Goal: Task Accomplishment & Management: Manage account settings

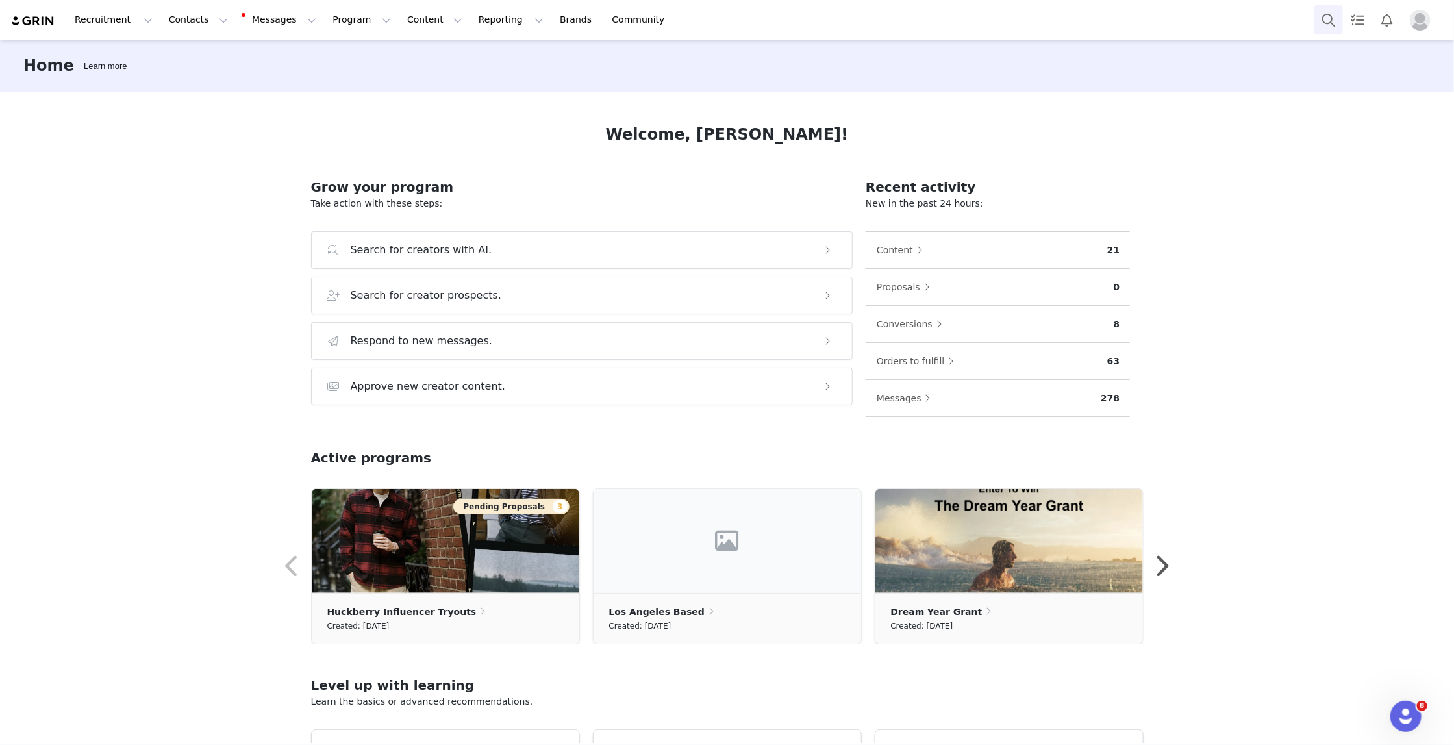
click at [1316, 13] on button "Search" at bounding box center [1329, 19] width 29 height 29
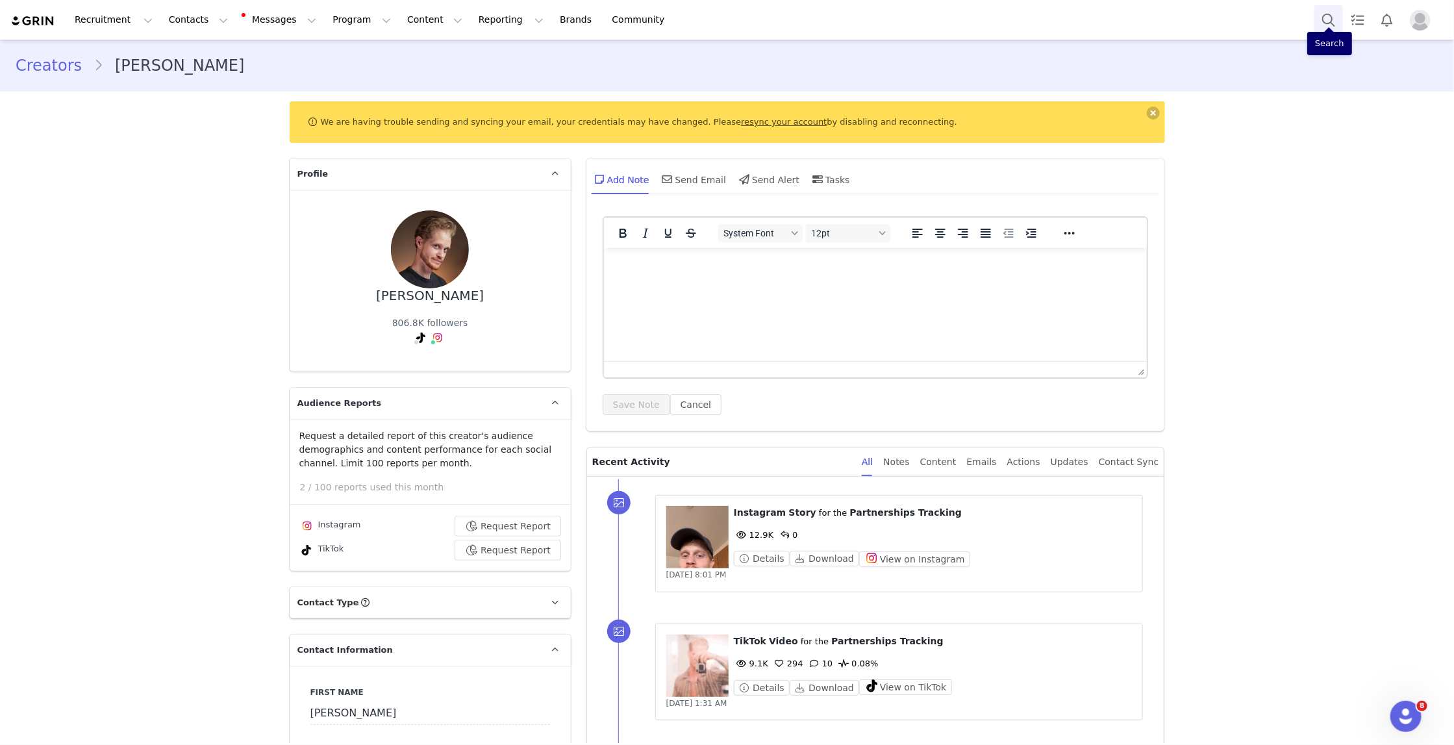
click at [1333, 12] on button "Search" at bounding box center [1329, 19] width 29 height 29
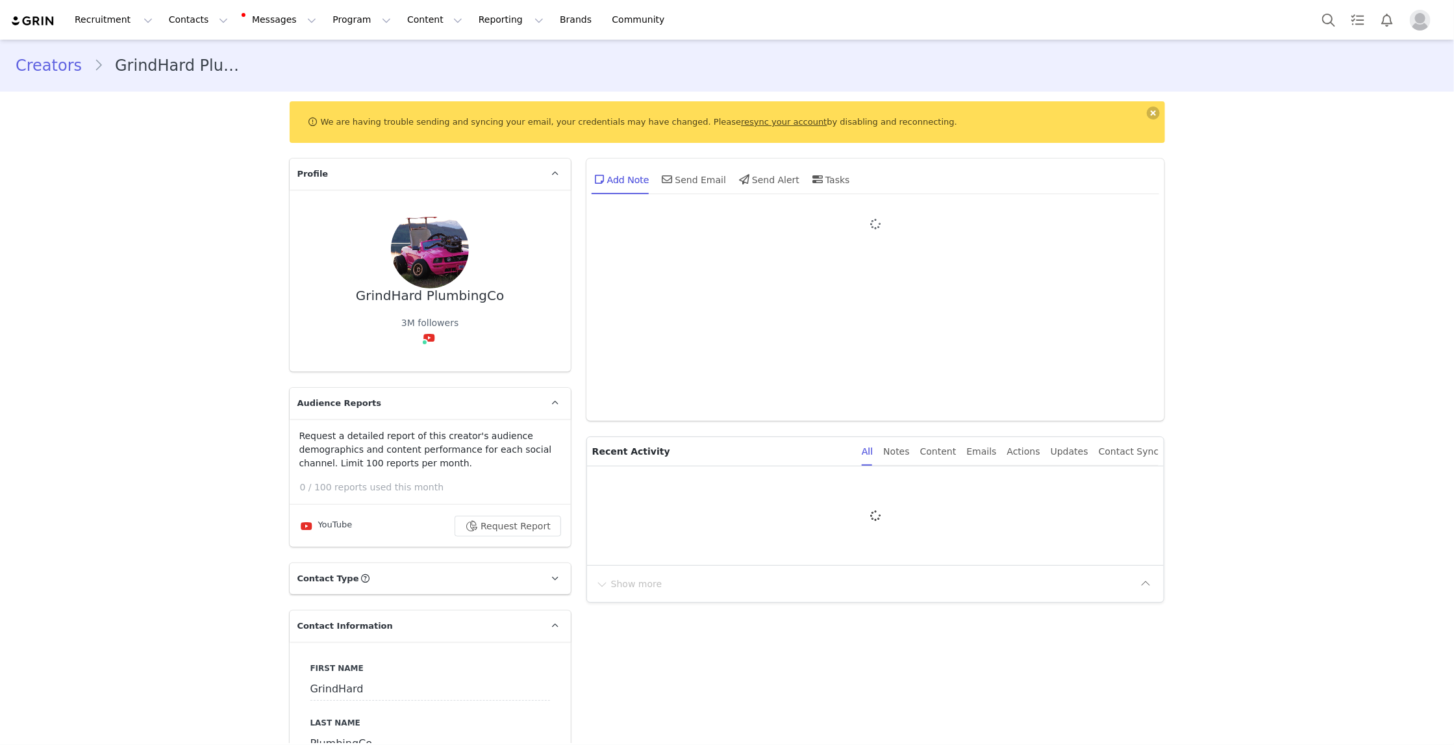
type input "+1 ([GEOGRAPHIC_DATA])"
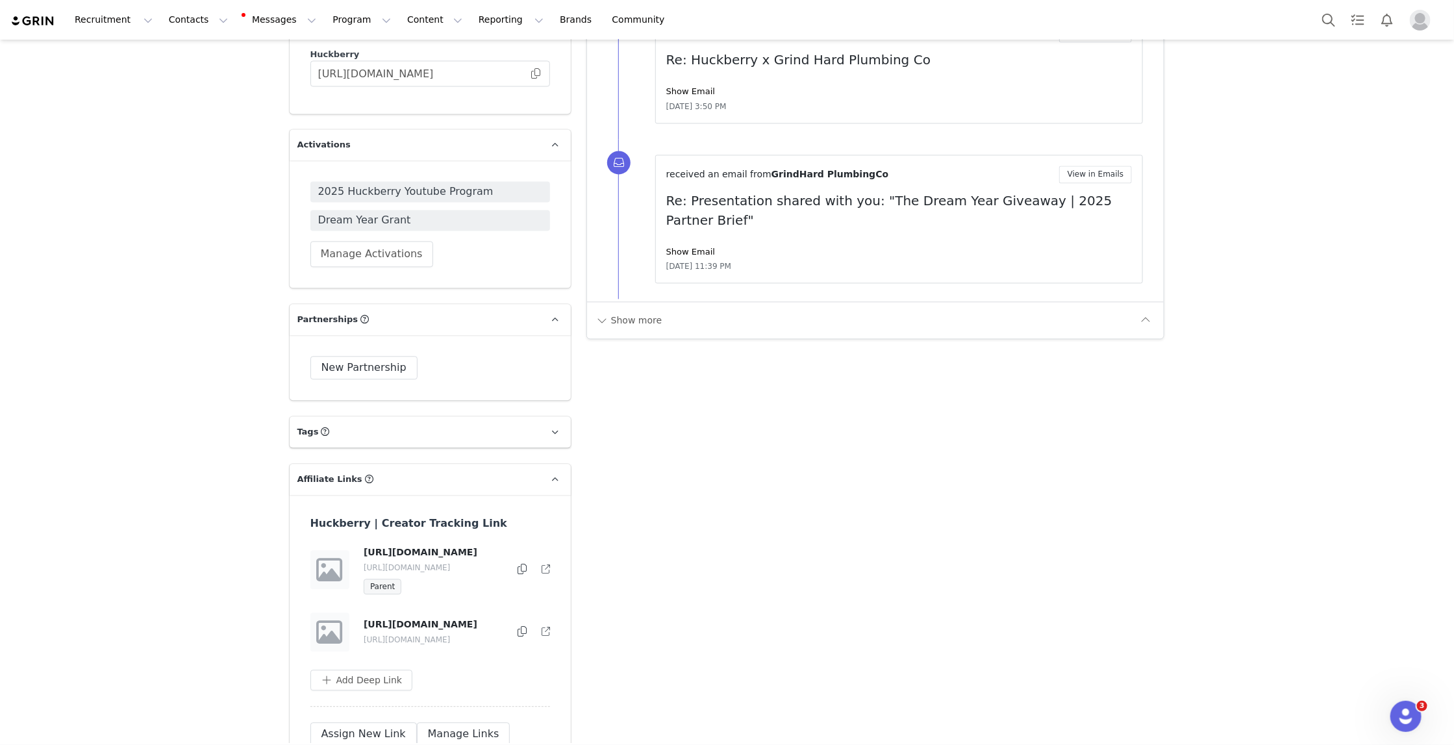
click at [520, 626] on icon at bounding box center [522, 631] width 9 height 10
click at [1335, 27] on button "Search" at bounding box center [1329, 19] width 29 height 29
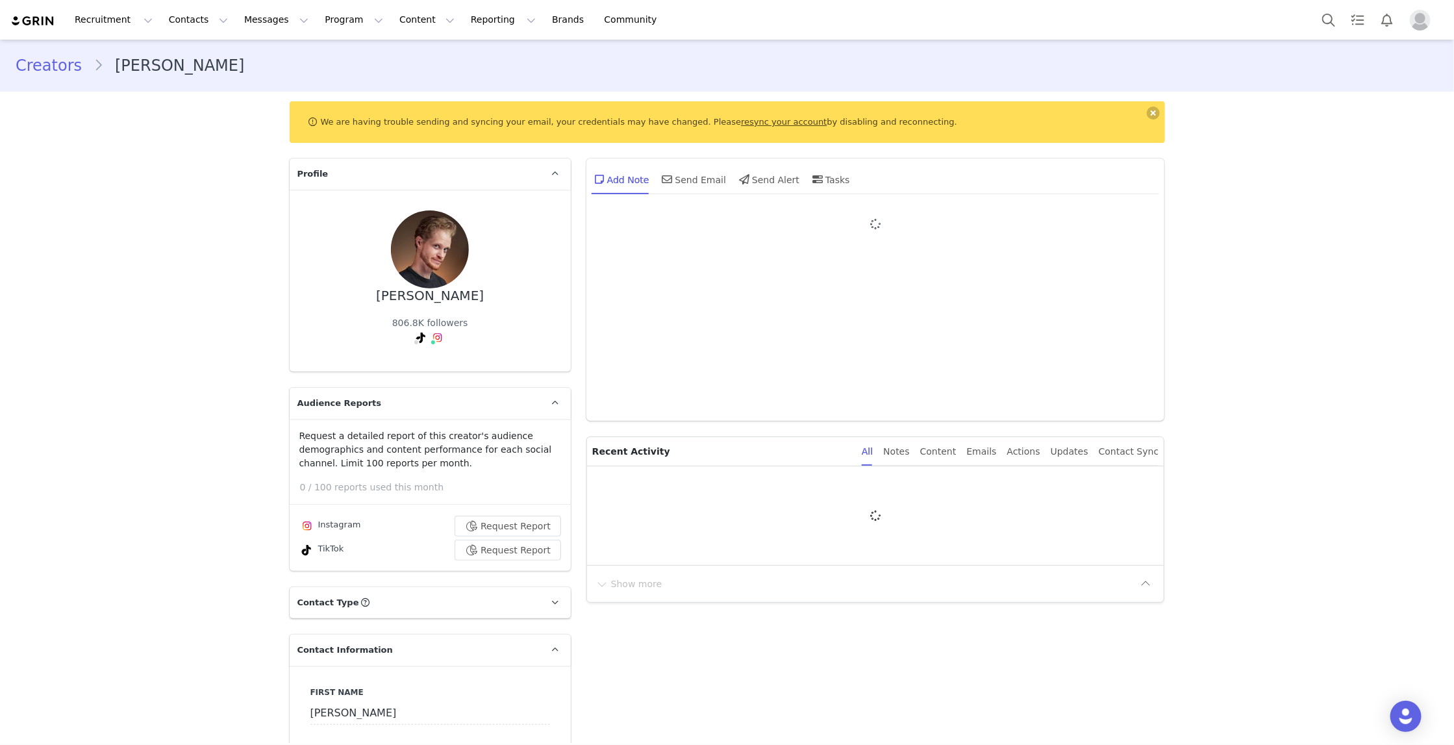
type input "+1 ([GEOGRAPHIC_DATA])"
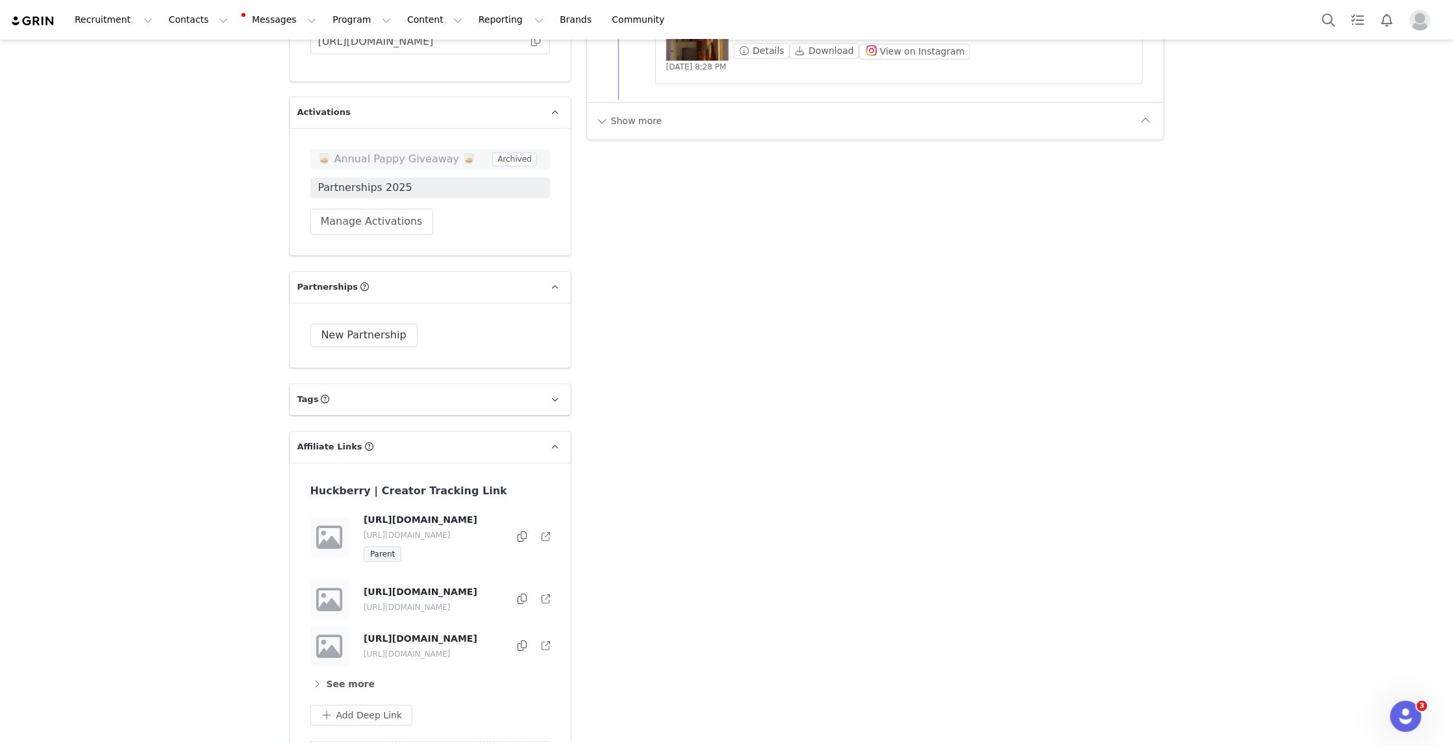
scroll to position [1985, 0]
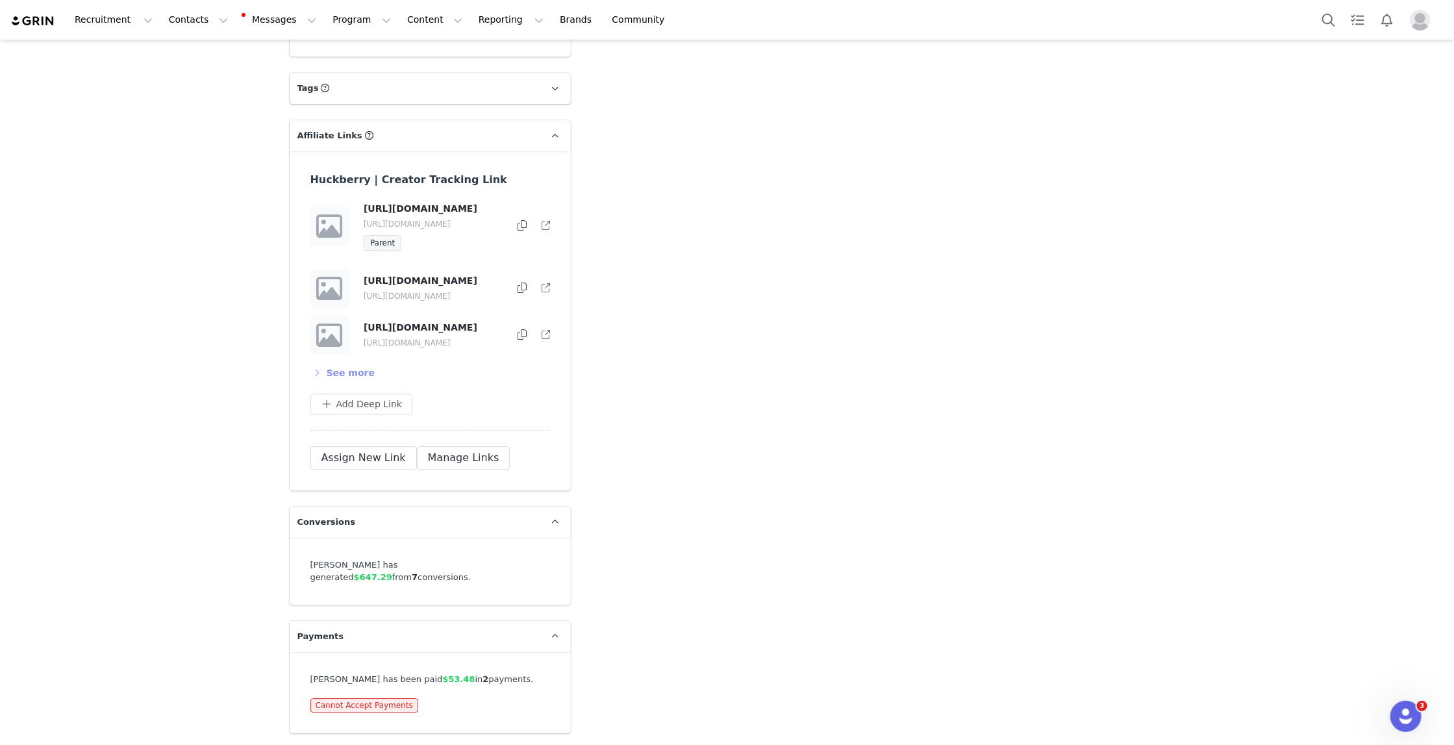
click at [357, 383] on button "See more" at bounding box center [343, 372] width 66 height 21
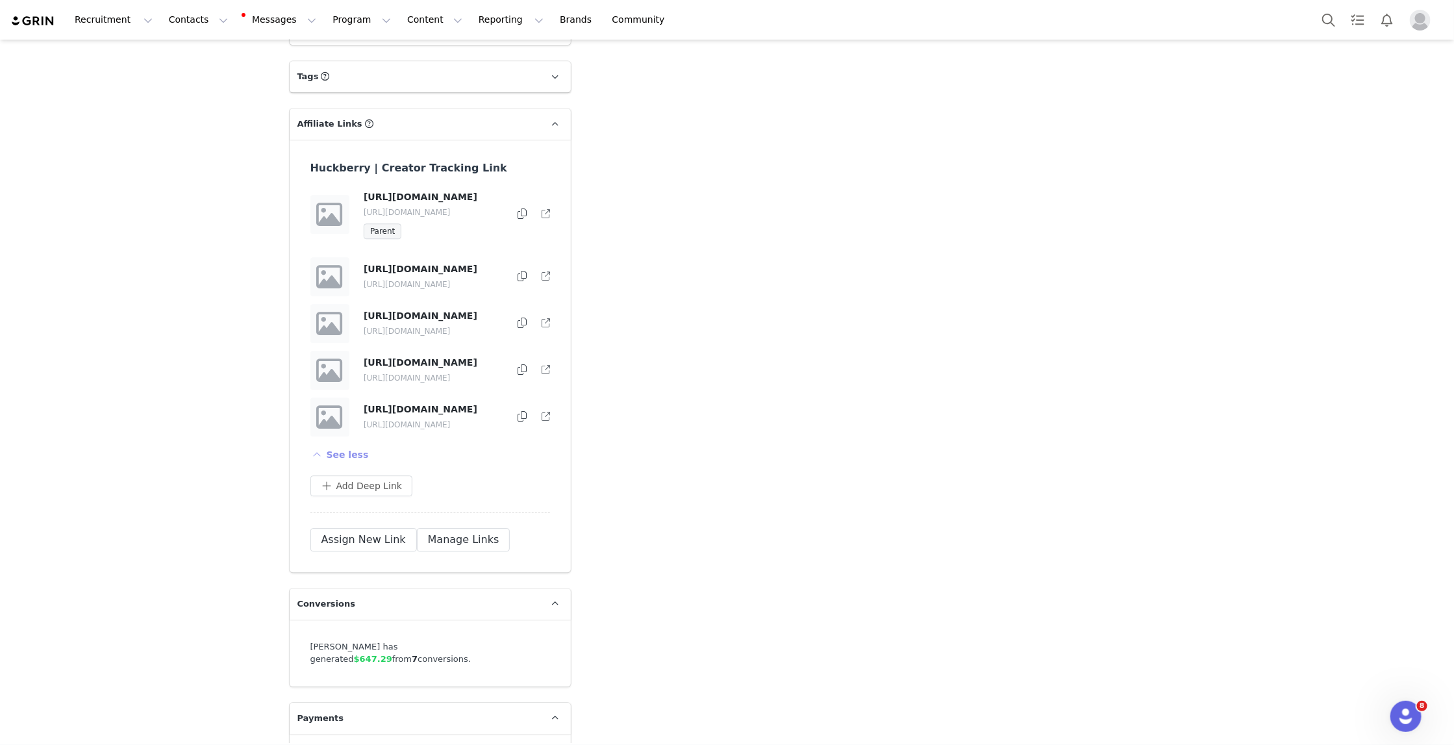
scroll to position [2094, 0]
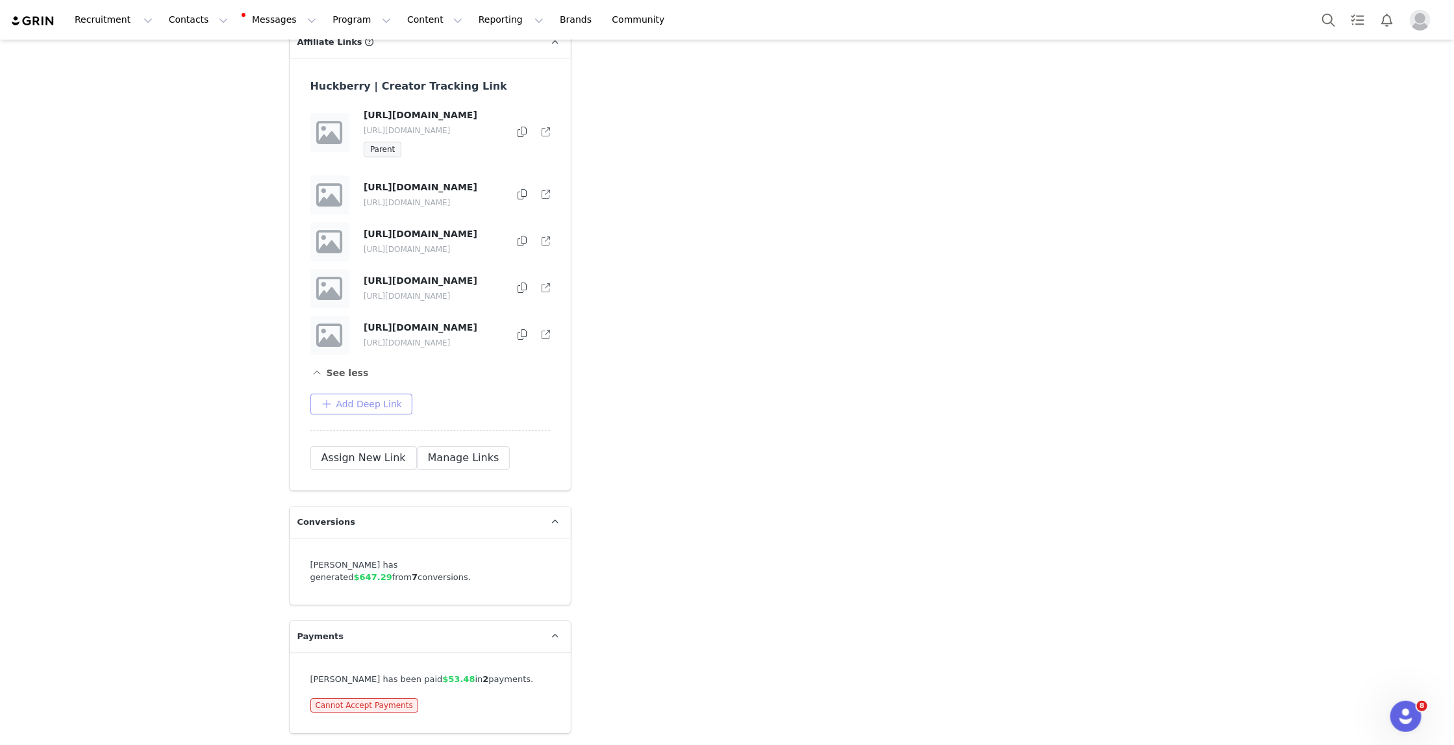
click at [375, 414] on button "Add Deep Link" at bounding box center [361, 404] width 103 height 21
click at [386, 466] on input "text" at bounding box center [425, 456] width 208 height 21
paste input "https://huckberry.com/dreamyear"
type input "https://huckberry.com/dreamyear"
click at [333, 505] on button "Apply" at bounding box center [344, 496] width 47 height 21
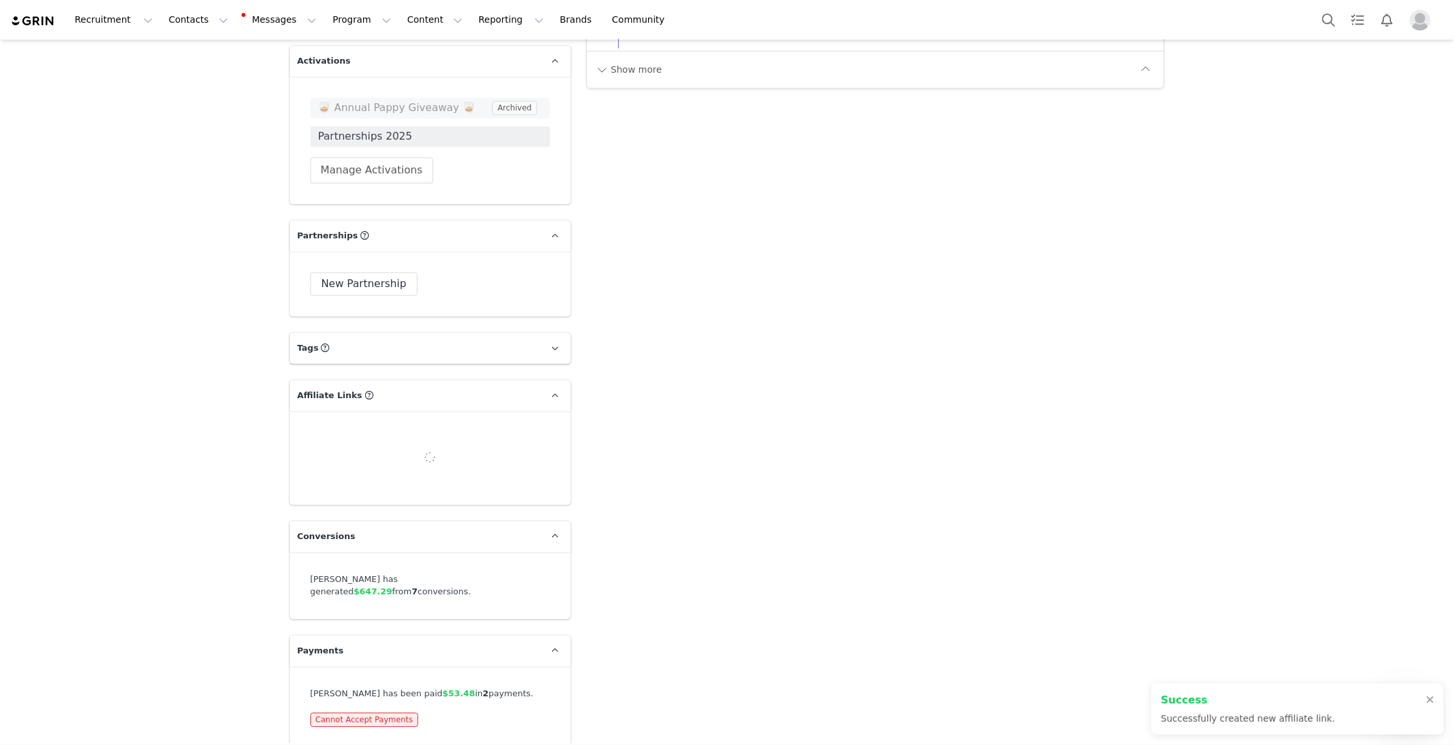
scroll to position [1985, 0]
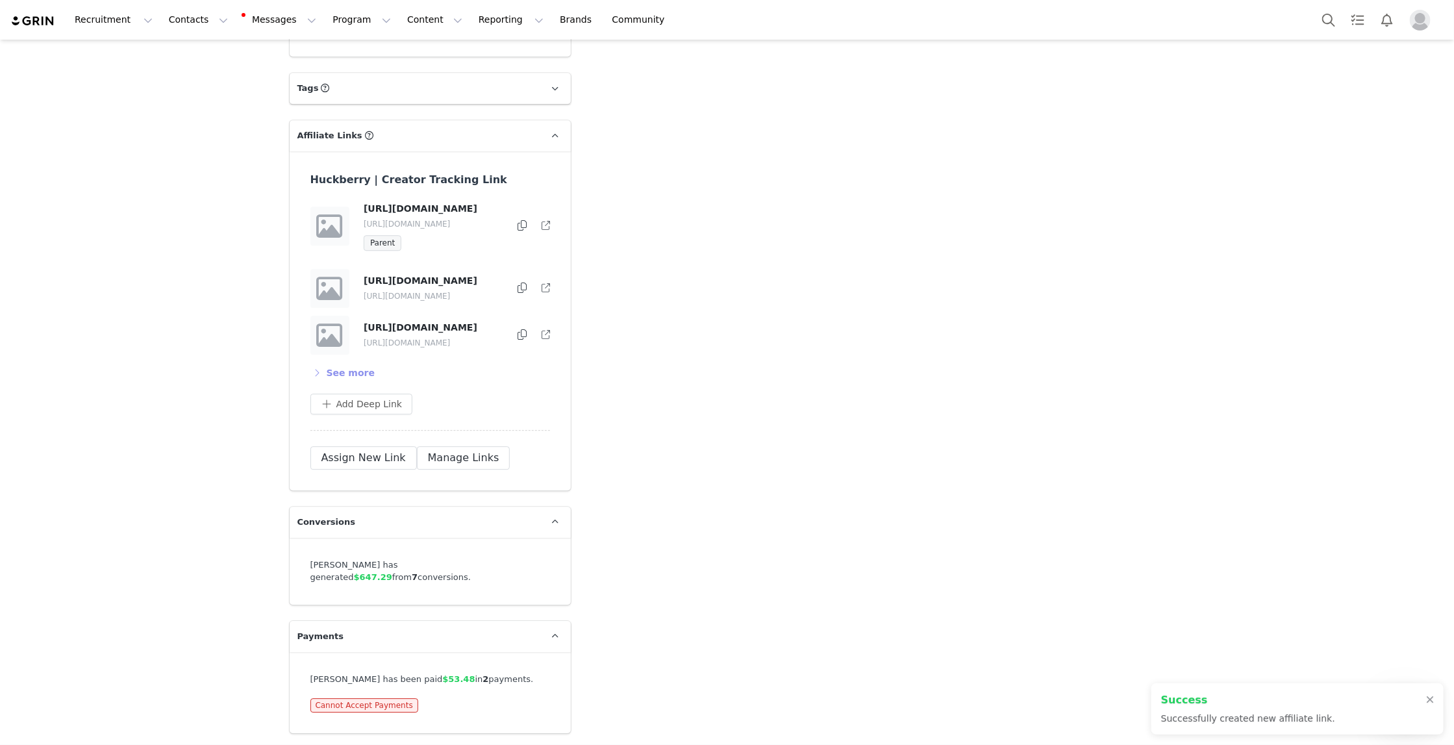
click at [344, 383] on button "See more" at bounding box center [343, 372] width 66 height 21
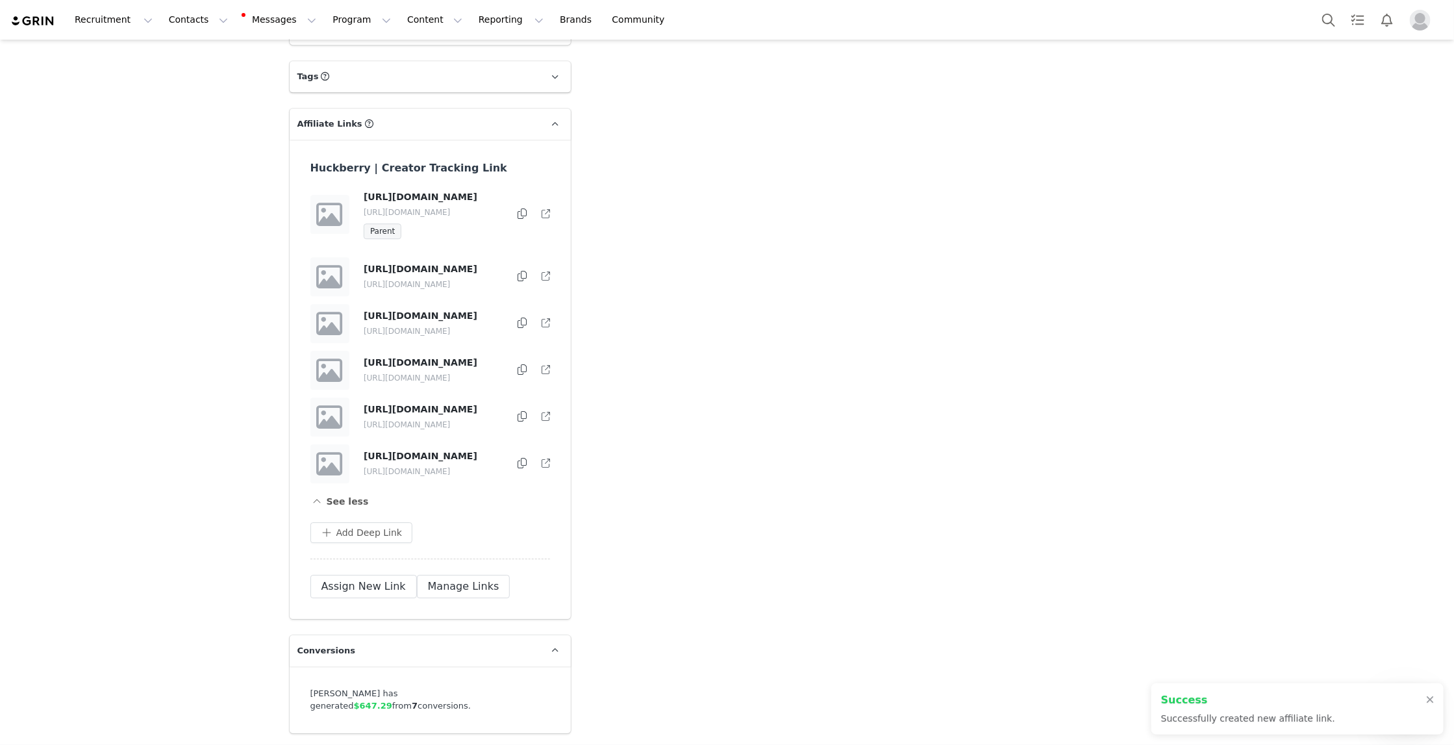
click at [519, 468] on icon at bounding box center [522, 463] width 9 height 10
